Goal: Task Accomplishment & Management: Use online tool/utility

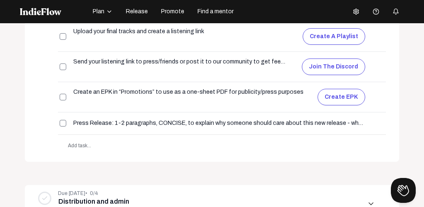
scroll to position [347, 0]
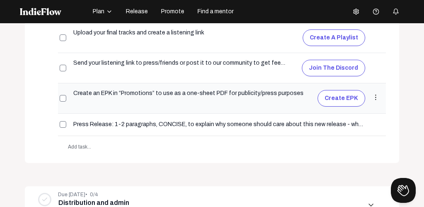
click at [338, 97] on button "Create EPK" at bounding box center [342, 98] width 48 height 17
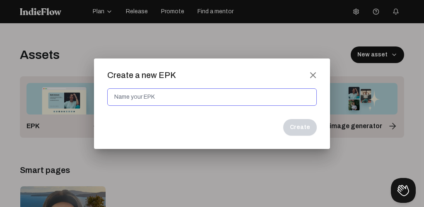
click at [203, 94] on input at bounding box center [212, 96] width 210 height 17
type input "The Set Up Era"
click at [304, 126] on button "Create" at bounding box center [300, 127] width 34 height 17
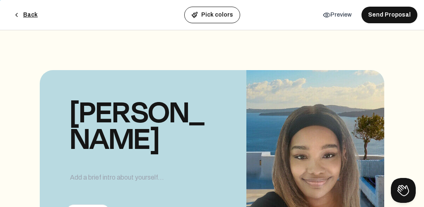
click at [340, 13] on button "details Preview" at bounding box center [338, 14] width 42 height 15
click at [33, 15] on button "Back" at bounding box center [26, 15] width 38 height 17
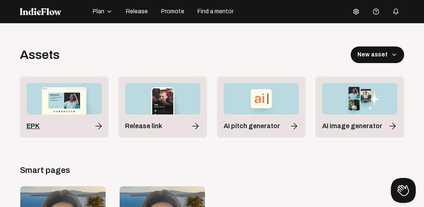
click at [66, 121] on div "EPK" at bounding box center [64, 126] width 75 height 10
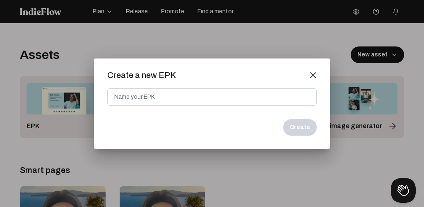
click at [313, 73] on mat-icon "close" at bounding box center [312, 74] width 7 height 7
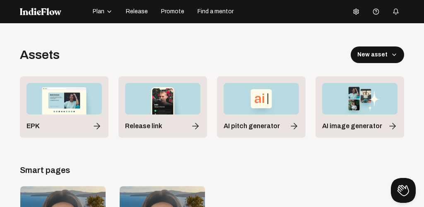
click at [168, 12] on span "Promote" at bounding box center [172, 11] width 23 height 8
click at [174, 11] on span "Promote" at bounding box center [172, 11] width 23 height 8
click at [169, 12] on span "Promote" at bounding box center [172, 11] width 23 height 8
click at [169, 11] on span "Promote" at bounding box center [172, 11] width 23 height 8
